Goal: Navigation & Orientation: Find specific page/section

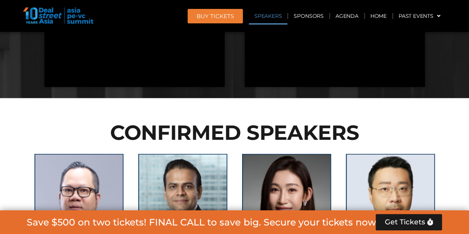
scroll to position [889, 0]
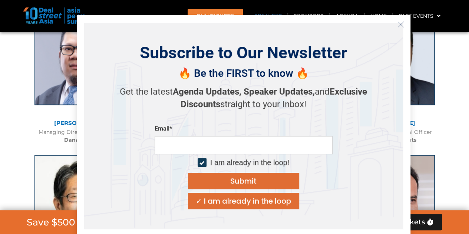
click at [401, 25] on line "Close" at bounding box center [400, 23] width 5 height 5
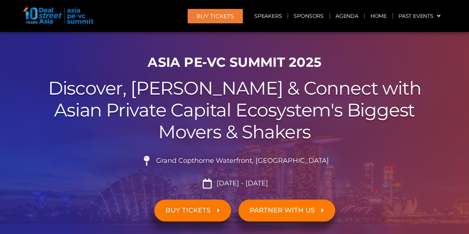
scroll to position [37, 0]
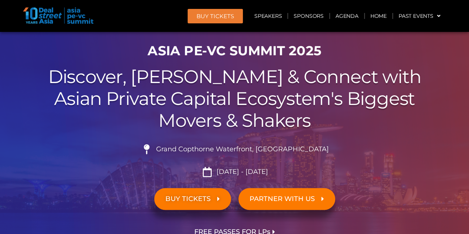
click at [208, 195] on span "BUY TICKETS" at bounding box center [187, 198] width 45 height 7
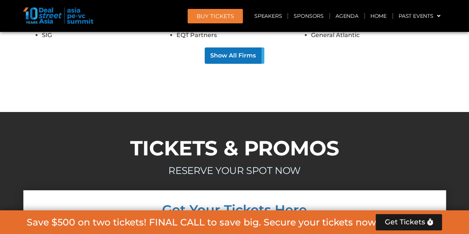
scroll to position [6867, 0]
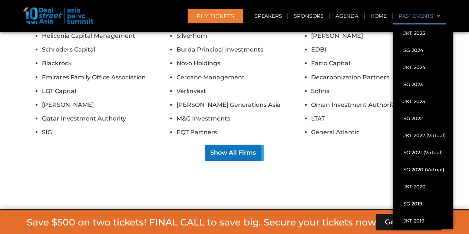
click at [416, 20] on link "Past Events" at bounding box center [419, 15] width 53 height 17
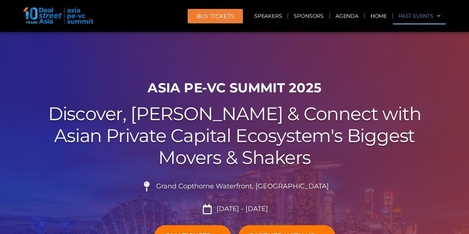
click at [421, 17] on link "Past Events" at bounding box center [419, 15] width 53 height 17
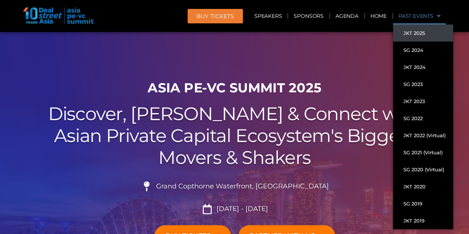
click at [422, 37] on link "JKT 2025" at bounding box center [423, 32] width 60 height 17
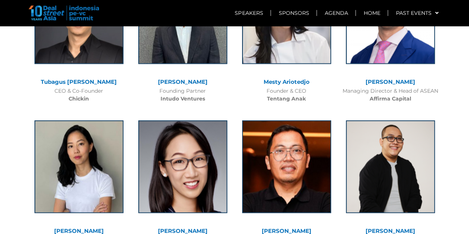
scroll to position [2334, 0]
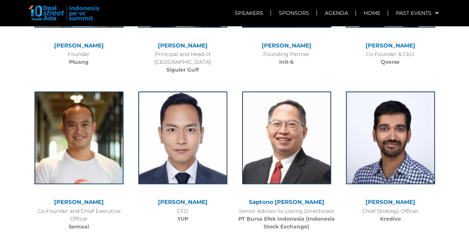
drag, startPoint x: 50, startPoint y: 11, endPoint x: 64, endPoint y: 11, distance: 14.1
click at [51, 11] on img at bounding box center [64, 13] width 70 height 15
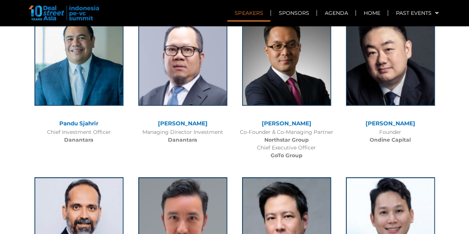
scroll to position [1482, 0]
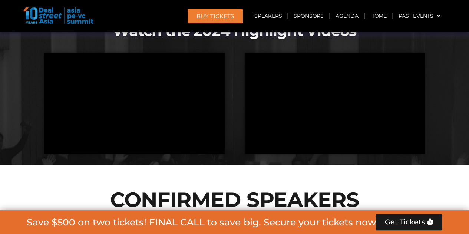
scroll to position [741, 0]
